Goal: Information Seeking & Learning: Learn about a topic

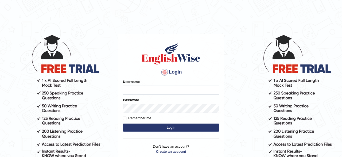
click at [130, 89] on input "Username" at bounding box center [171, 90] width 96 height 9
type input "Gosaye"
click at [145, 127] on button "Login" at bounding box center [171, 127] width 96 height 8
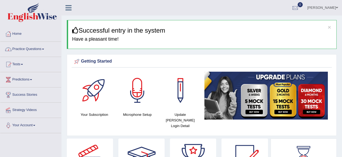
click at [45, 48] on link "Practice Questions" at bounding box center [30, 48] width 61 height 13
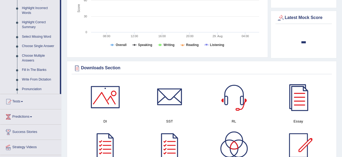
scroll to position [250, 0]
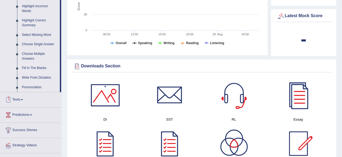
click at [31, 68] on link "Fill In The Blanks" at bounding box center [40, 68] width 40 height 10
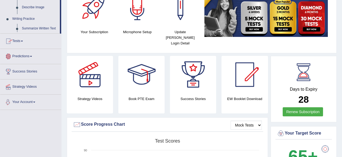
scroll to position [137, 0]
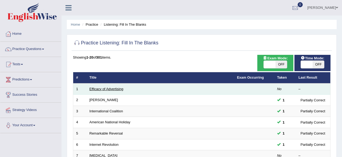
click at [102, 89] on link "Efficacy of Advertising" at bounding box center [107, 89] width 34 height 4
